Goal: Task Accomplishment & Management: Use online tool/utility

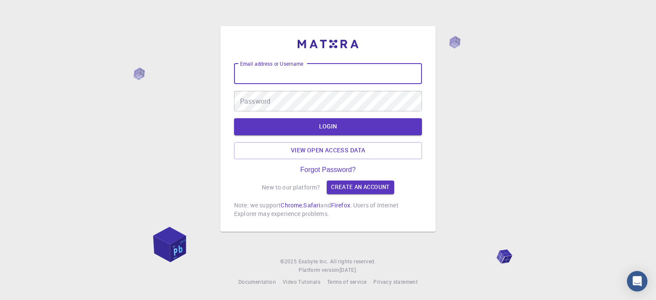
click at [321, 74] on input "Email address or Username" at bounding box center [328, 74] width 188 height 20
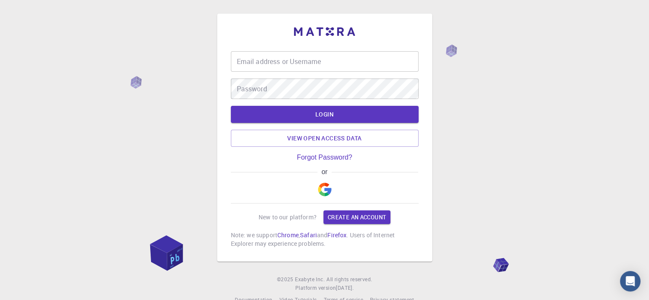
type input "merwyndcosta"
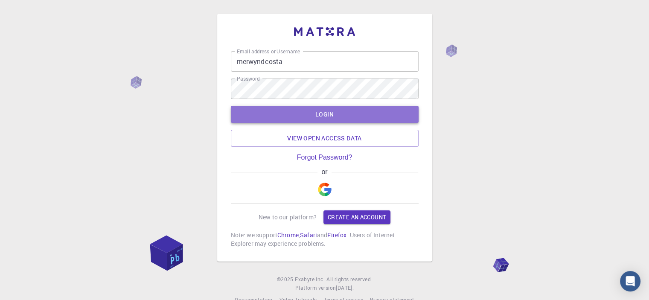
click at [323, 112] on button "LOGIN" at bounding box center [325, 114] width 188 height 17
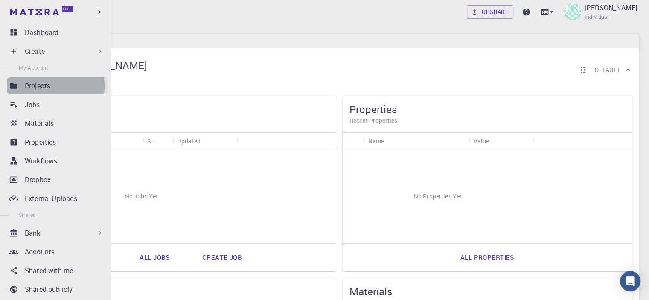
click at [41, 86] on p "Projects" at bounding box center [38, 86] width 26 height 10
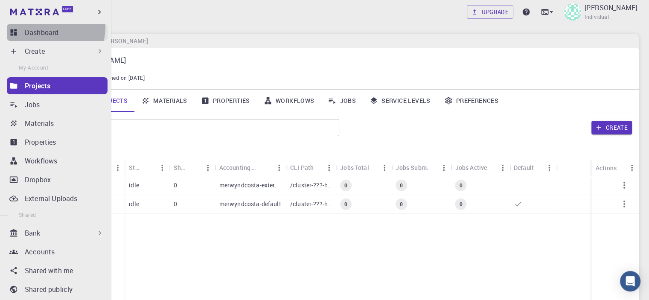
click at [41, 27] on link "Dashboard" at bounding box center [57, 32] width 101 height 17
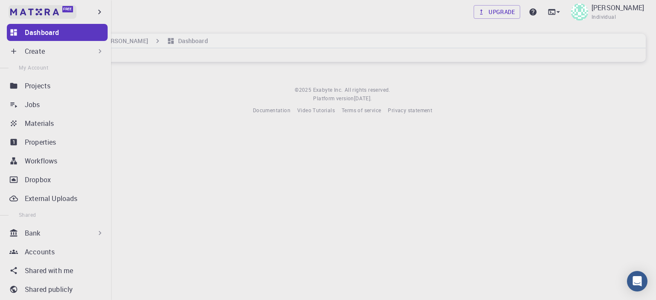
click at [12, 12] on img at bounding box center [16, 12] width 12 height 9
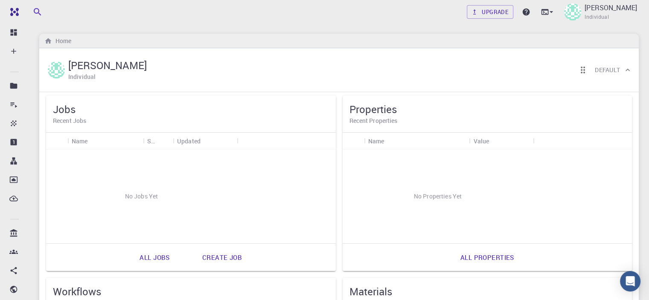
scroll to position [19, 0]
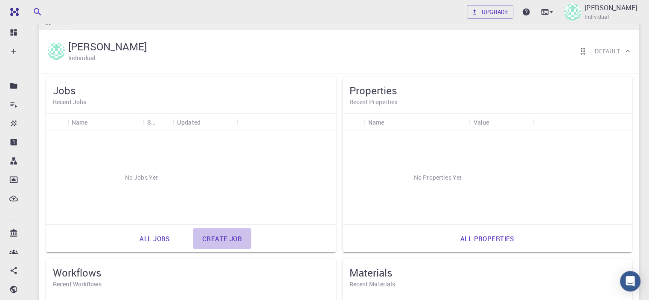
click at [193, 241] on link "Create job" at bounding box center [222, 238] width 58 height 20
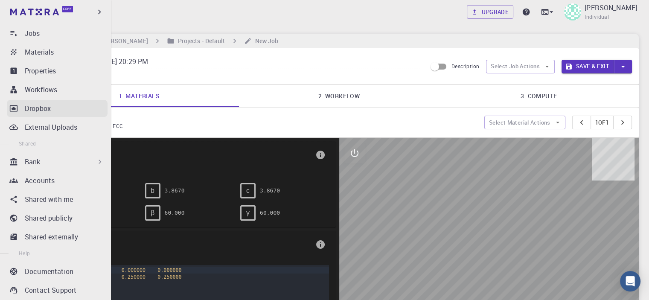
scroll to position [72, 0]
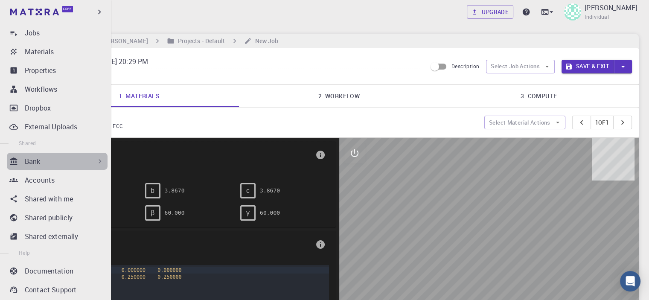
click at [99, 162] on icon at bounding box center [100, 161] width 3 height 4
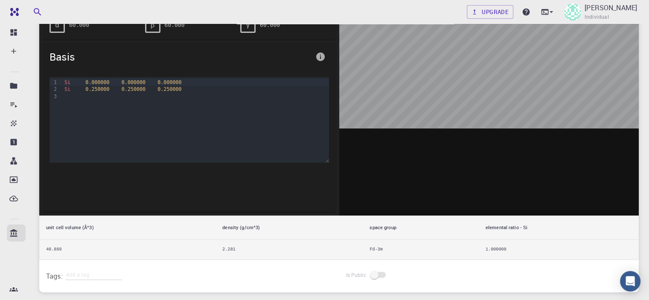
scroll to position [0, 0]
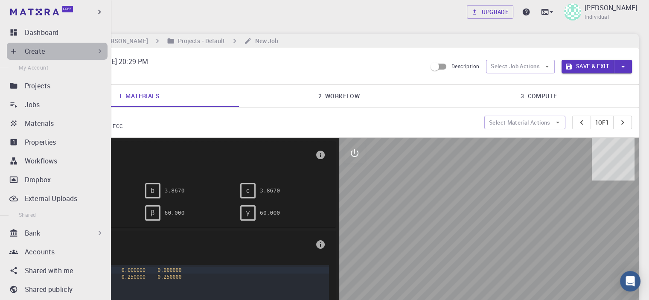
click at [97, 51] on icon at bounding box center [100, 51] width 9 height 9
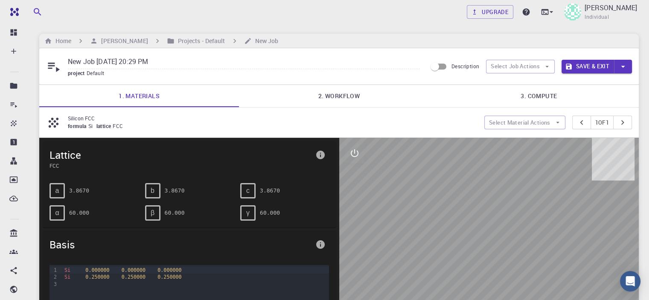
click at [480, 223] on div at bounding box center [489, 270] width 300 height 265
click at [551, 117] on button "Select Material Actions" at bounding box center [524, 123] width 81 height 14
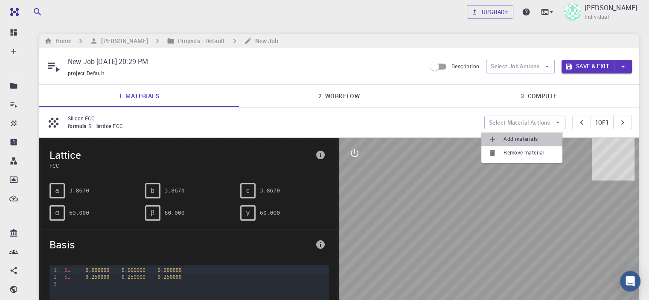
click at [516, 136] on span "Add materials" at bounding box center [530, 139] width 52 height 9
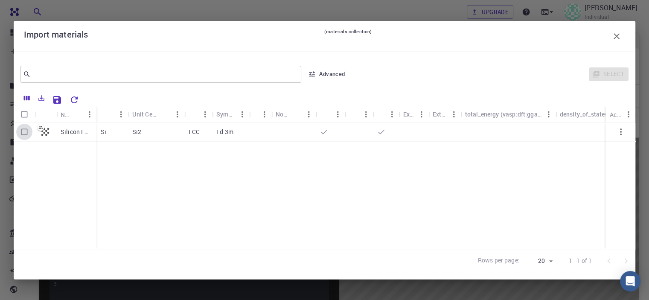
click at [24, 132] on input "Select row" at bounding box center [24, 132] width 16 height 16
checkbox input "true"
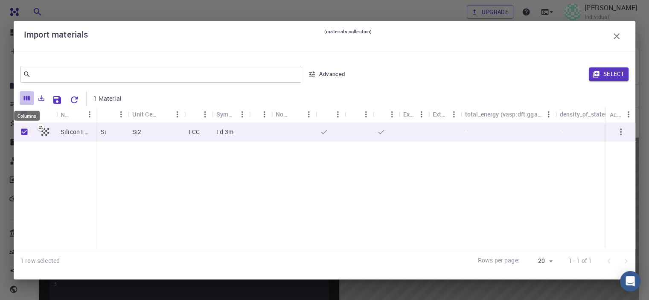
click at [29, 99] on icon "Columns" at bounding box center [27, 98] width 6 height 5
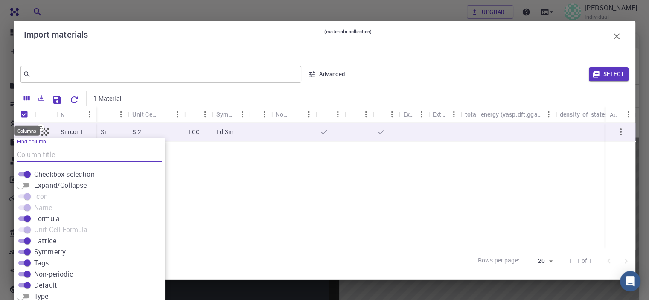
scroll to position [15, 0]
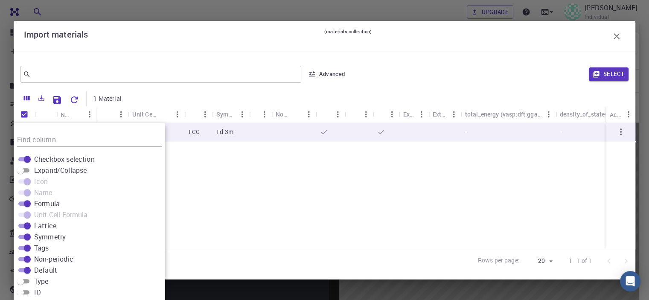
click at [130, 93] on div at bounding box center [370, 98] width 486 height 15
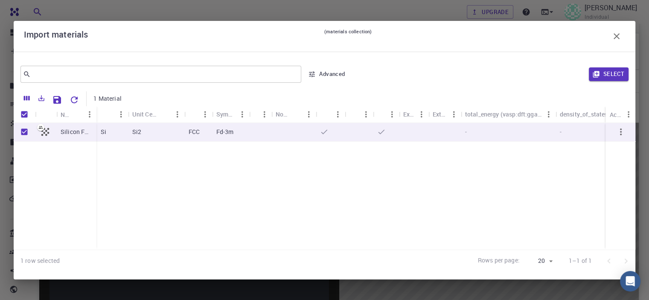
click at [615, 37] on icon "button" at bounding box center [617, 36] width 6 height 6
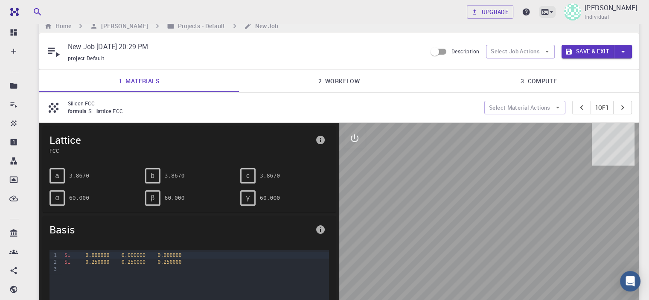
click at [549, 11] on icon at bounding box center [545, 12] width 9 height 9
click at [392, 13] on div at bounding box center [324, 150] width 649 height 300
click at [341, 83] on link "2. Workflow" at bounding box center [339, 81] width 200 height 22
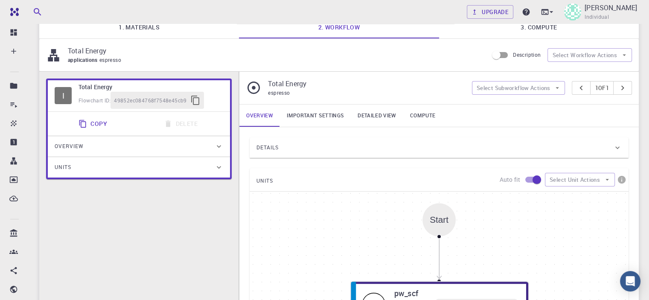
scroll to position [52, 0]
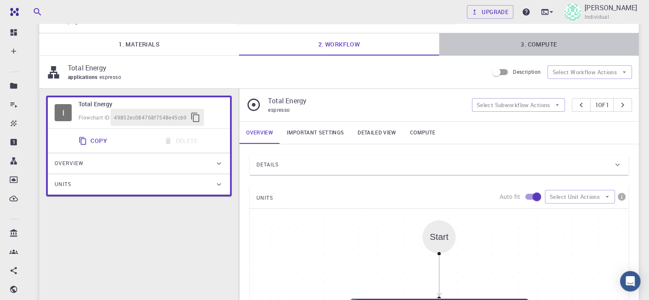
click at [542, 39] on link "3. Compute" at bounding box center [539, 44] width 200 height 22
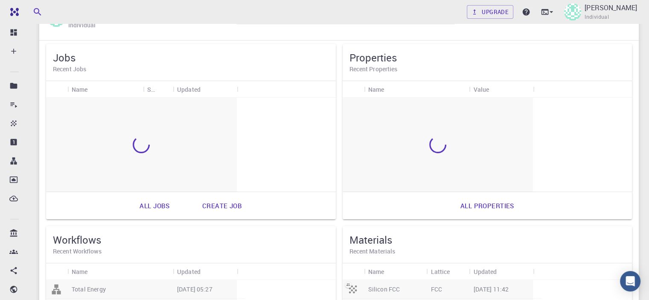
scroll to position [19, 0]
